Goal: Information Seeking & Learning: Find specific fact

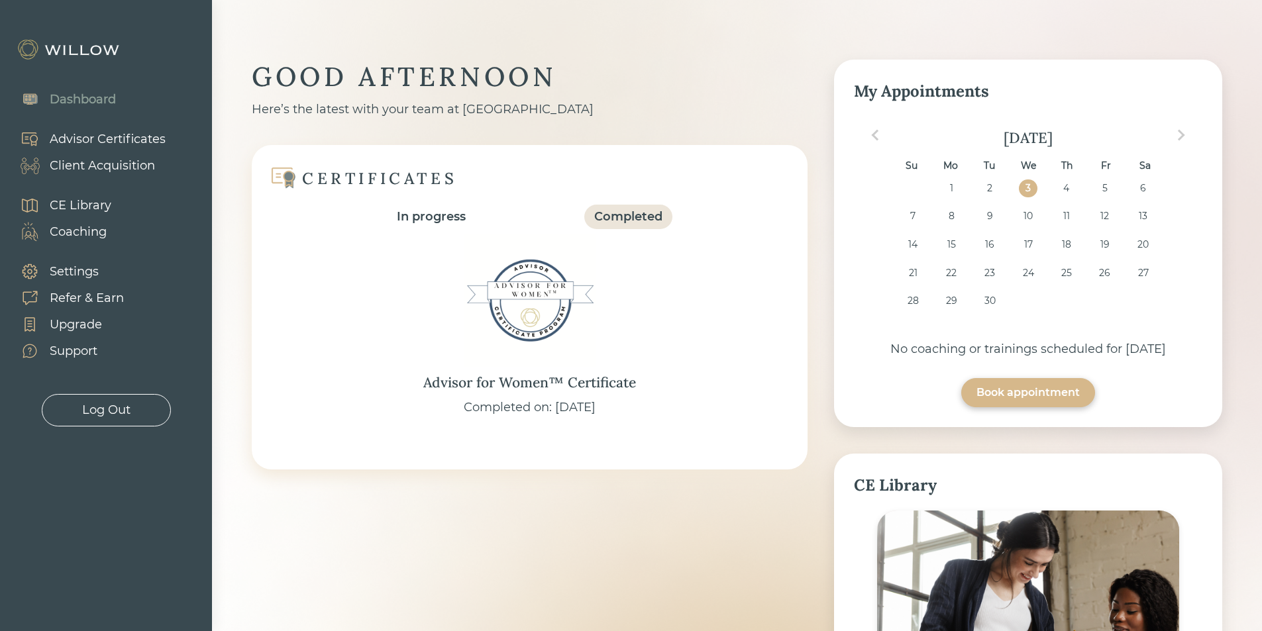
click at [111, 166] on div "Client Acquisition" at bounding box center [102, 166] width 105 height 18
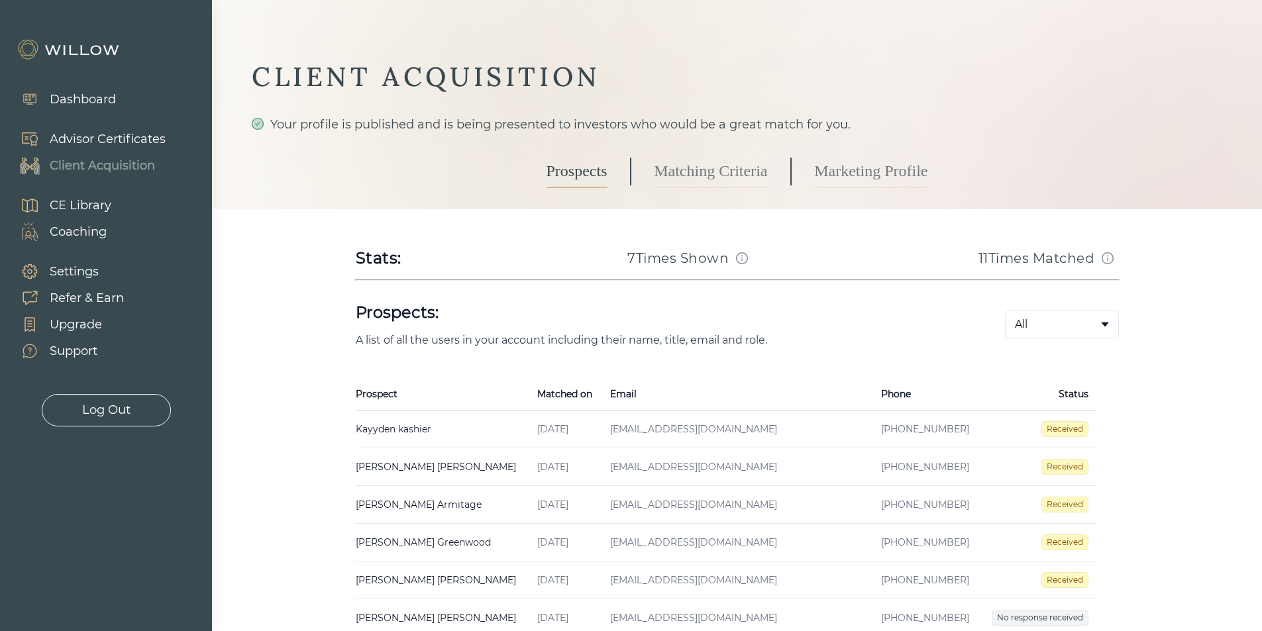
click at [742, 256] on icon "info-circle" at bounding box center [742, 258] width 12 height 12
click at [431, 429] on td "[PERSON_NAME] Created on [DATE] Email [EMAIL_ADDRESS][DOMAIN_NAME] Phone [PHONE…" at bounding box center [443, 430] width 174 height 38
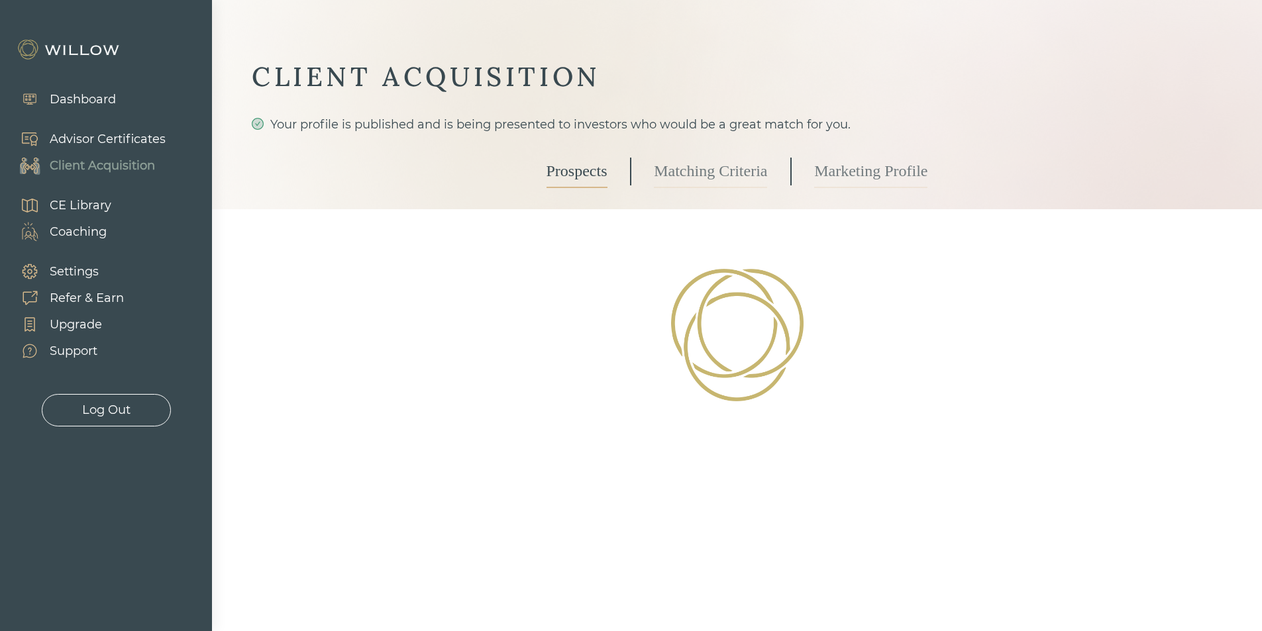
select select "3"
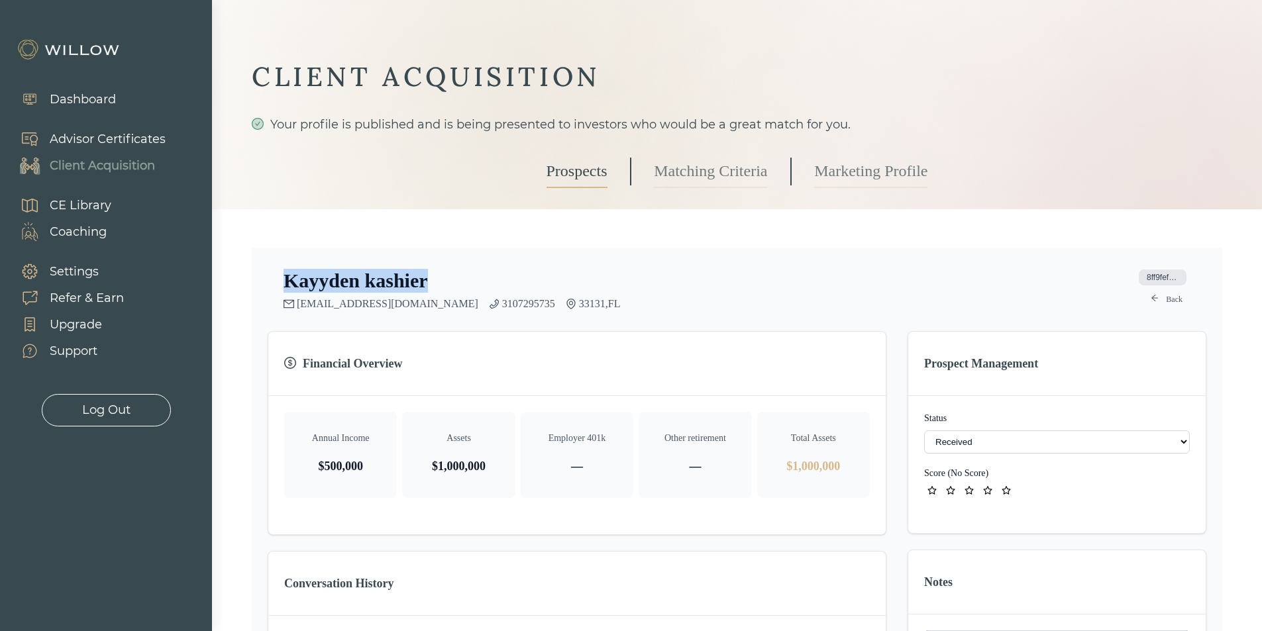
drag, startPoint x: 431, startPoint y: 280, endPoint x: 283, endPoint y: 272, distance: 148.6
click at [283, 272] on div "[PERSON_NAME] [EMAIL_ADDRESS][DOMAIN_NAME] 3107295735 33131 , FL 8ff9fefa-49bd-…" at bounding box center [737, 289] width 939 height 41
copy h2 "[PERSON_NAME]"
drag, startPoint x: 497, startPoint y: 303, endPoint x: 442, endPoint y: 301, distance: 54.4
click at [442, 301] on div "[EMAIL_ADDRESS][DOMAIN_NAME] 3107295735 33131 , [GEOGRAPHIC_DATA]" at bounding box center [452, 304] width 336 height 12
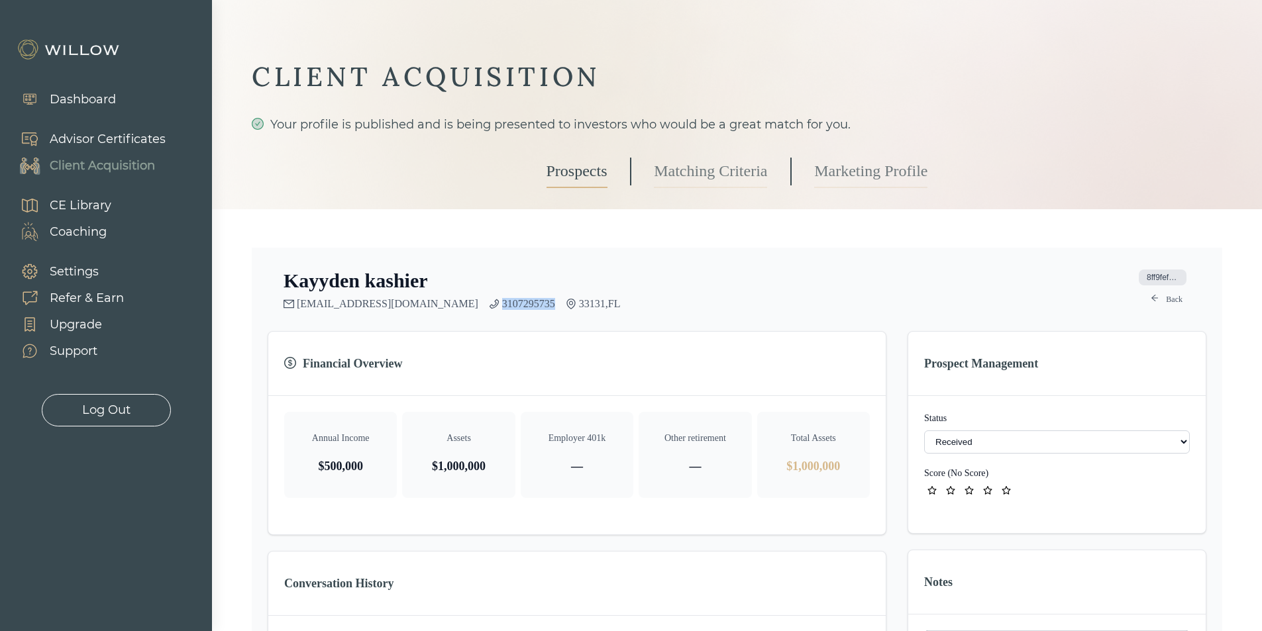
copy link "3107295735"
drag, startPoint x: 430, startPoint y: 282, endPoint x: 286, endPoint y: 278, distance: 143.8
click at [286, 278] on div "[PERSON_NAME]" at bounding box center [452, 281] width 336 height 24
copy h2 "[PERSON_NAME]"
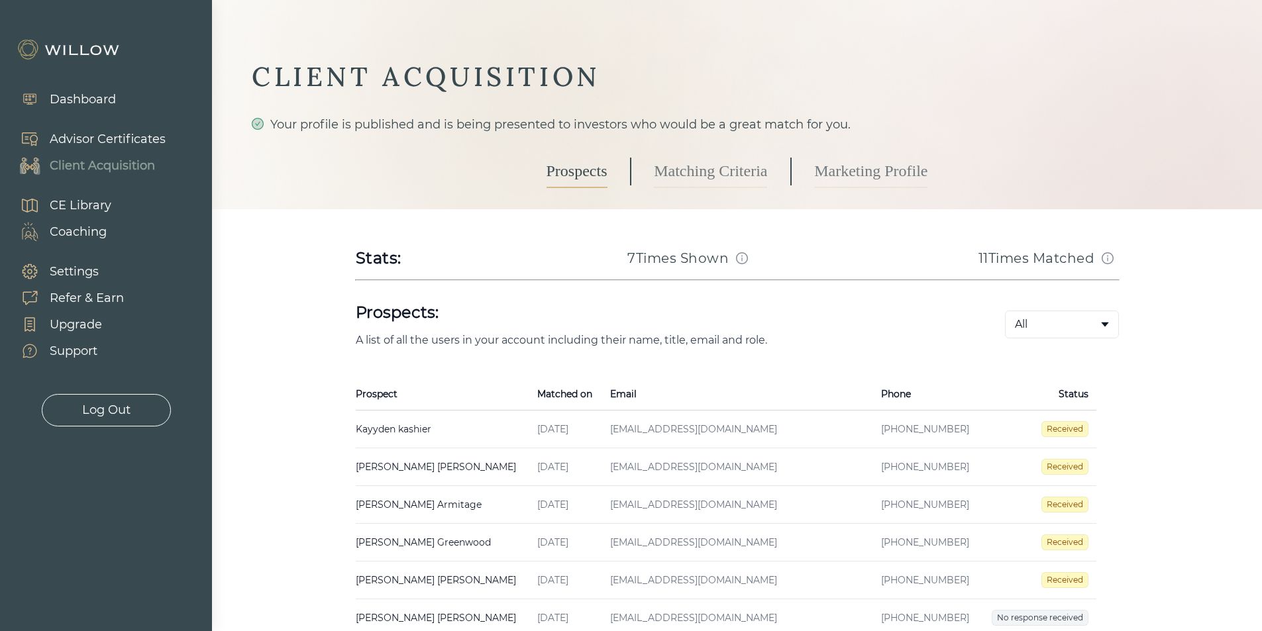
click at [534, 469] on td "[DATE]" at bounding box center [565, 467] width 73 height 38
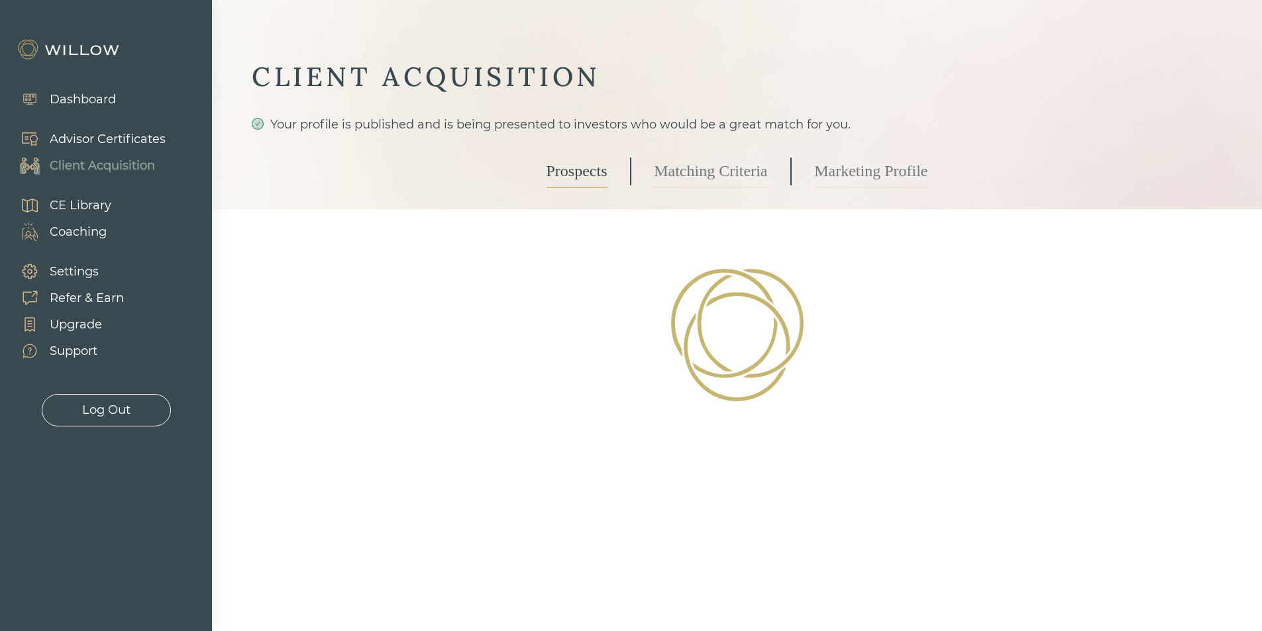
select select "3"
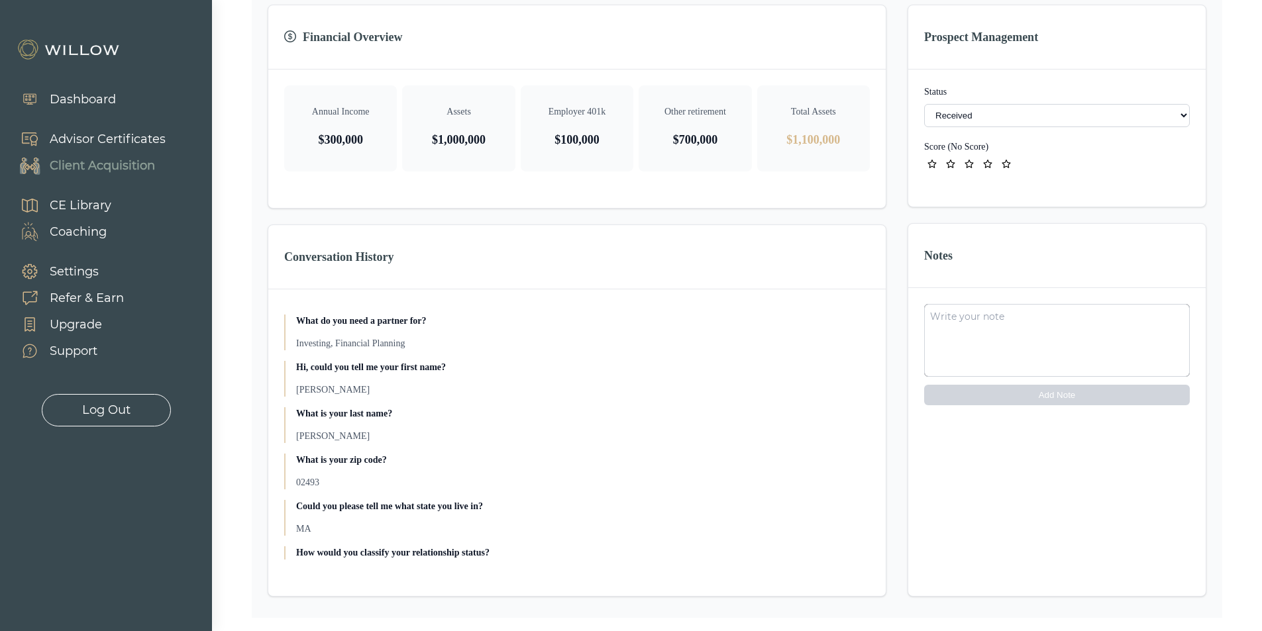
scroll to position [66, 0]
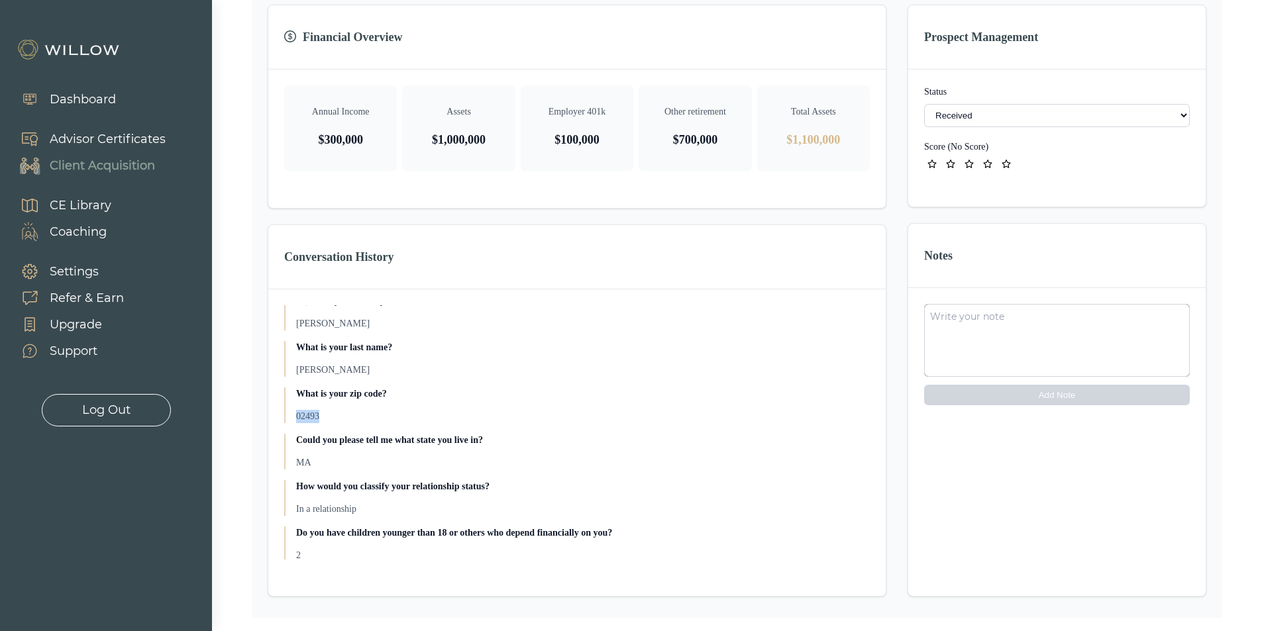
drag, startPoint x: 321, startPoint y: 415, endPoint x: 297, endPoint y: 415, distance: 23.8
click at [297, 415] on p "02493" at bounding box center [583, 416] width 574 height 13
copy p "02493"
click at [420, 411] on p "02493" at bounding box center [583, 416] width 574 height 13
